Goal: Task Accomplishment & Management: Use online tool/utility

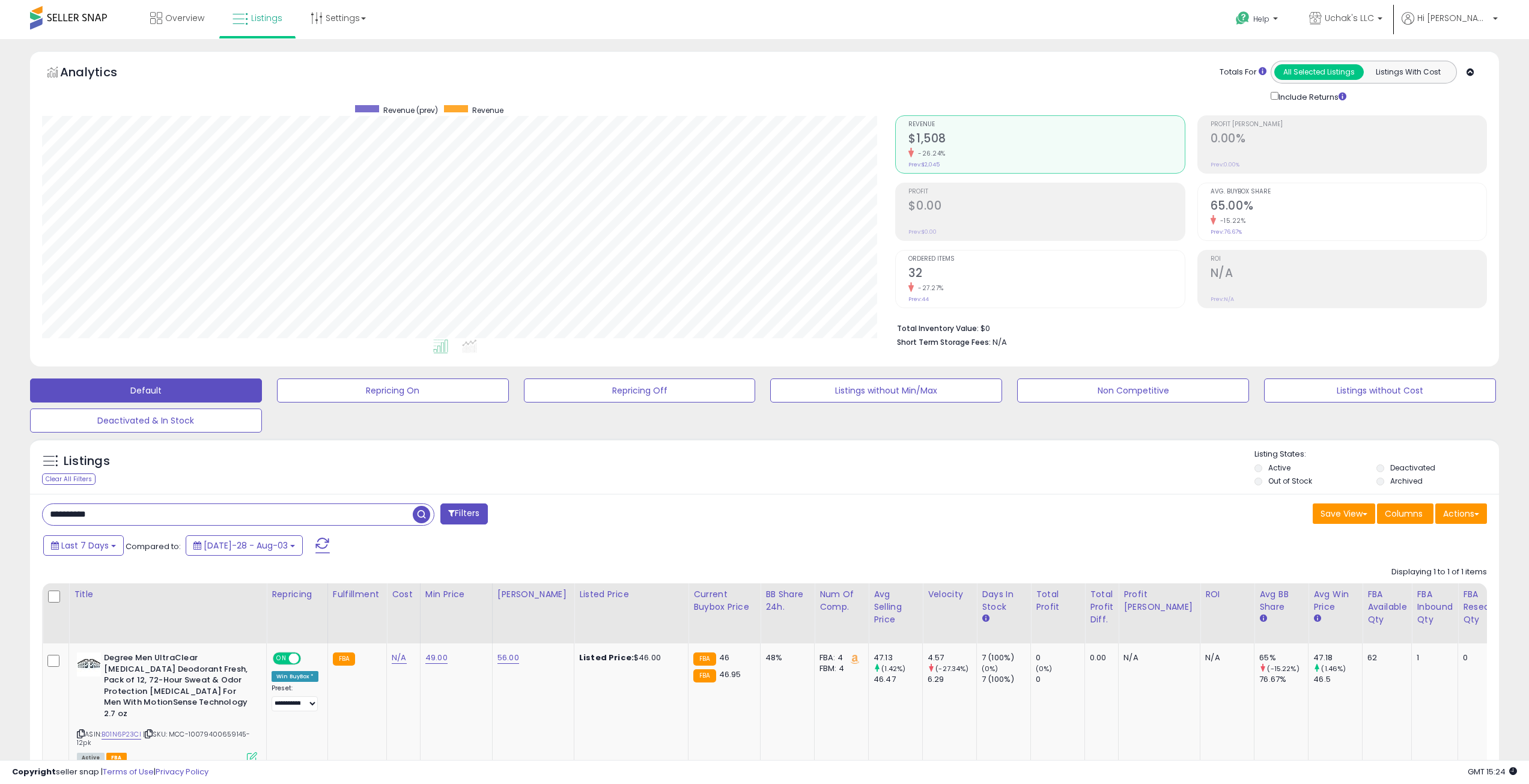
scroll to position [247, 853]
click at [157, 515] on input "**********" at bounding box center [228, 515] width 370 height 21
paste input "text"
type input "**********"
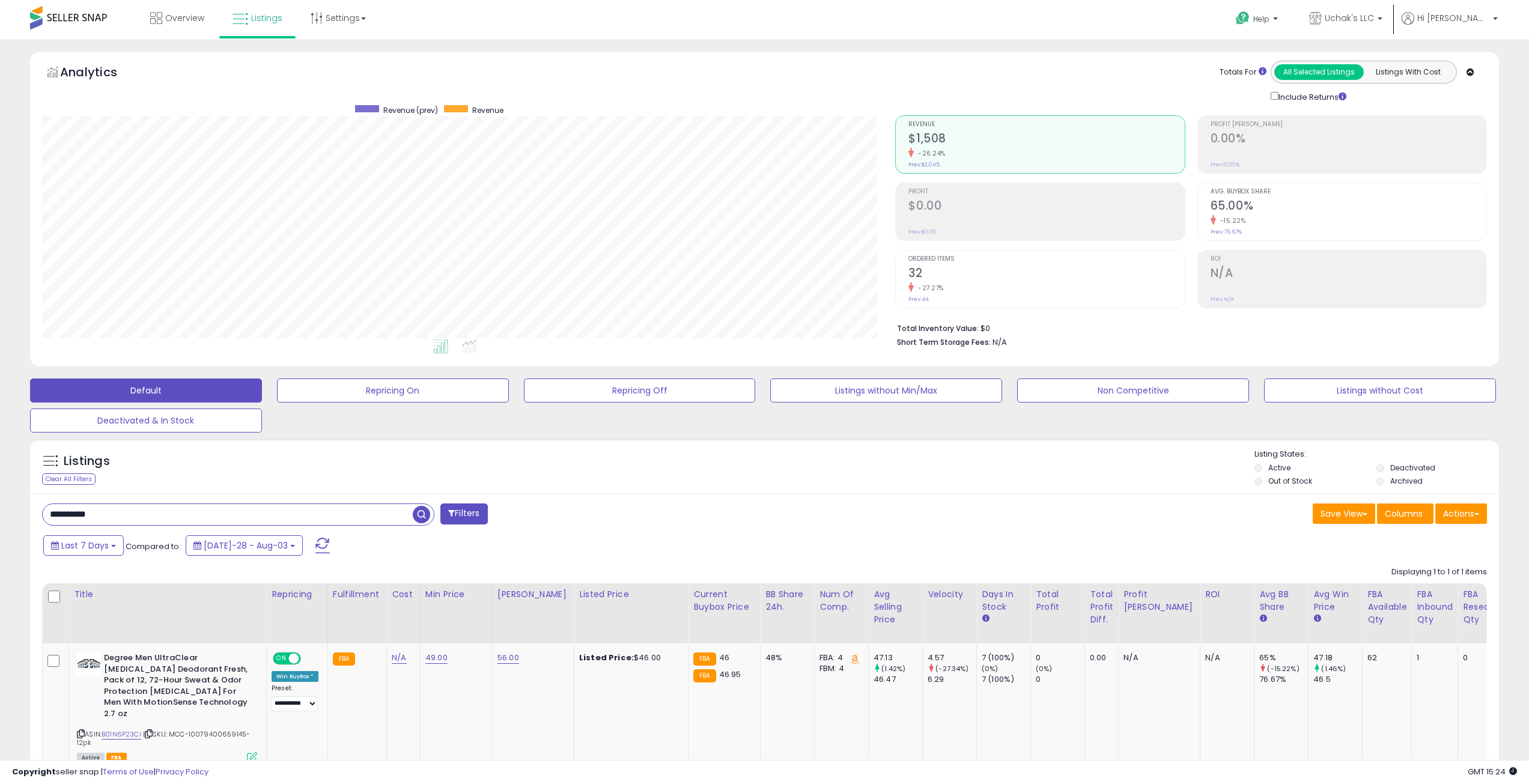
click at [423, 518] on span "button" at bounding box center [421, 514] width 18 height 18
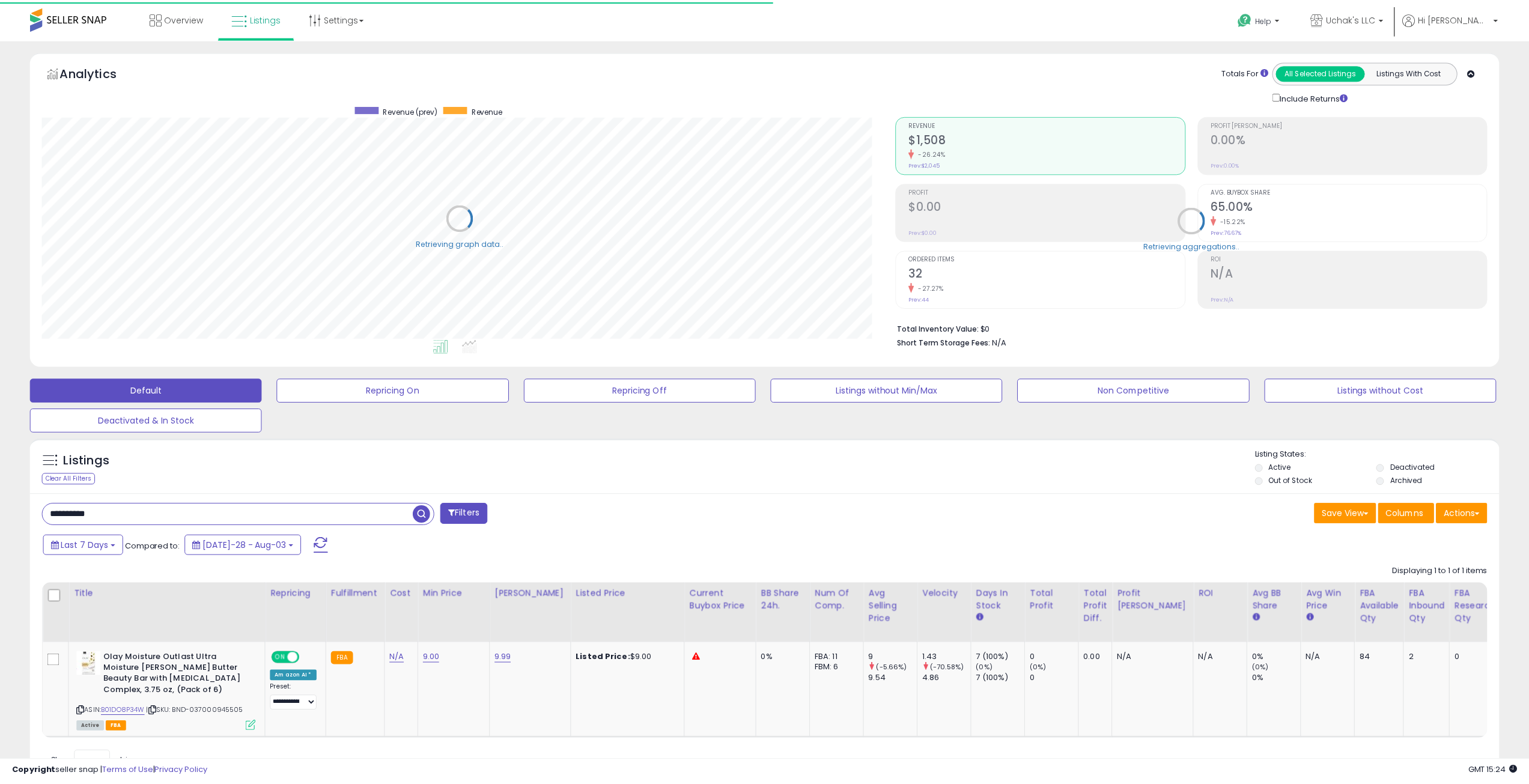
scroll to position [600431, 599915]
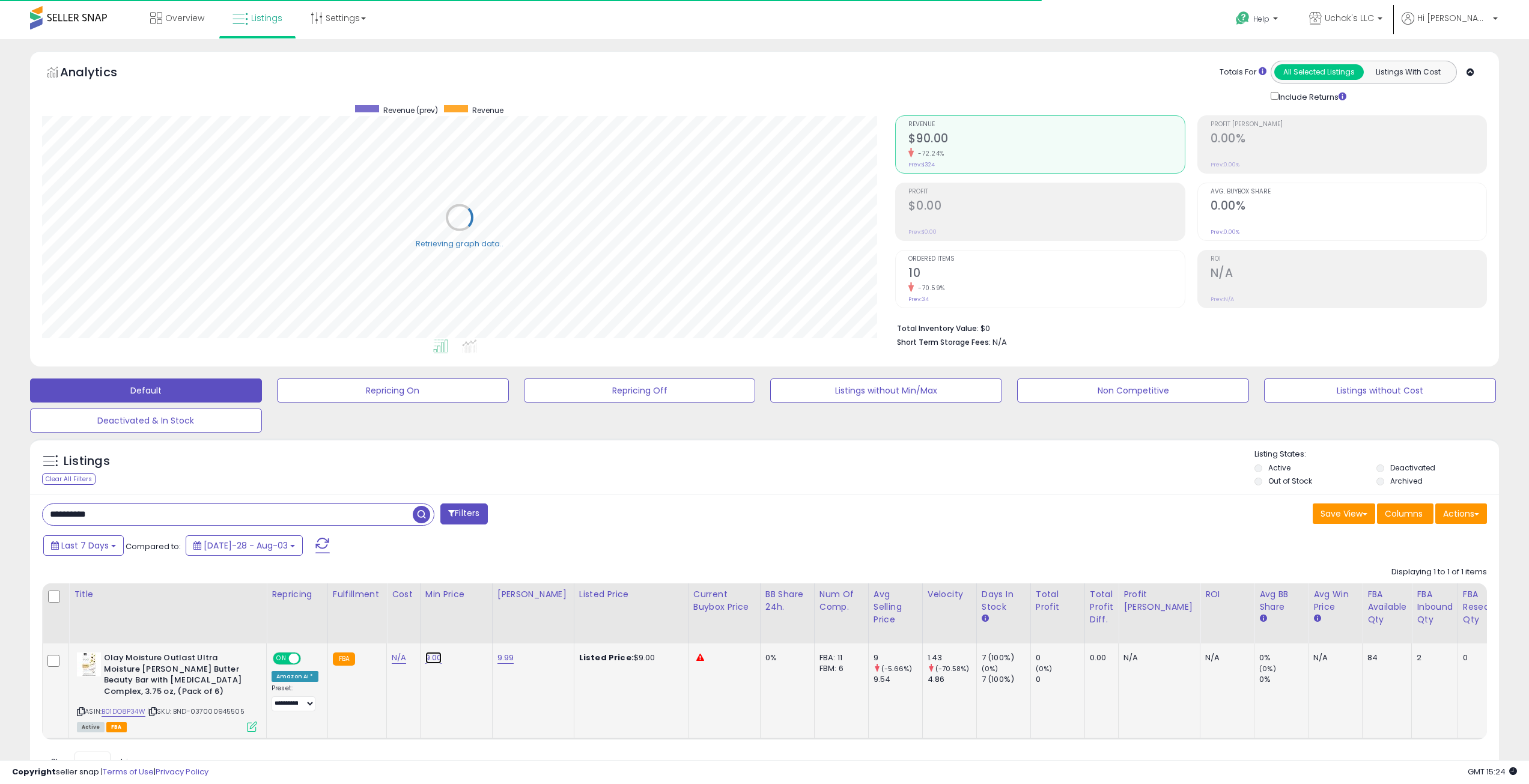
click at [432, 657] on link "9.00" at bounding box center [434, 658] width 17 height 12
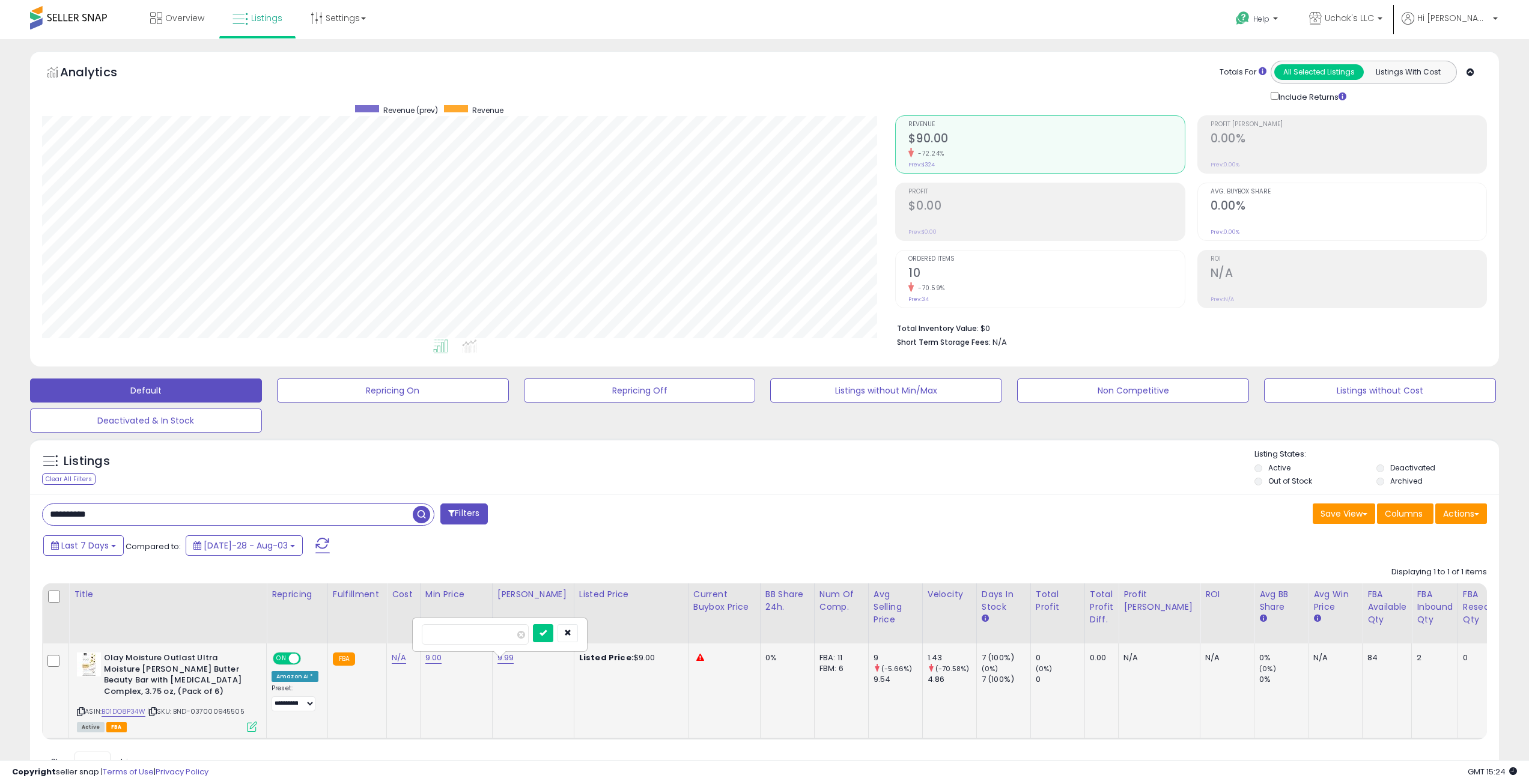
scroll to position [247, 853]
drag, startPoint x: 373, startPoint y: 629, endPoint x: 328, endPoint y: 627, distance: 45.0
click at [332, 627] on table "Title Repricing" at bounding box center [997, 661] width 1911 height 156
type input "*"
click at [473, 626] on button "submit" at bounding box center [463, 627] width 20 height 18
